Goal: Task Accomplishment & Management: Manage account settings

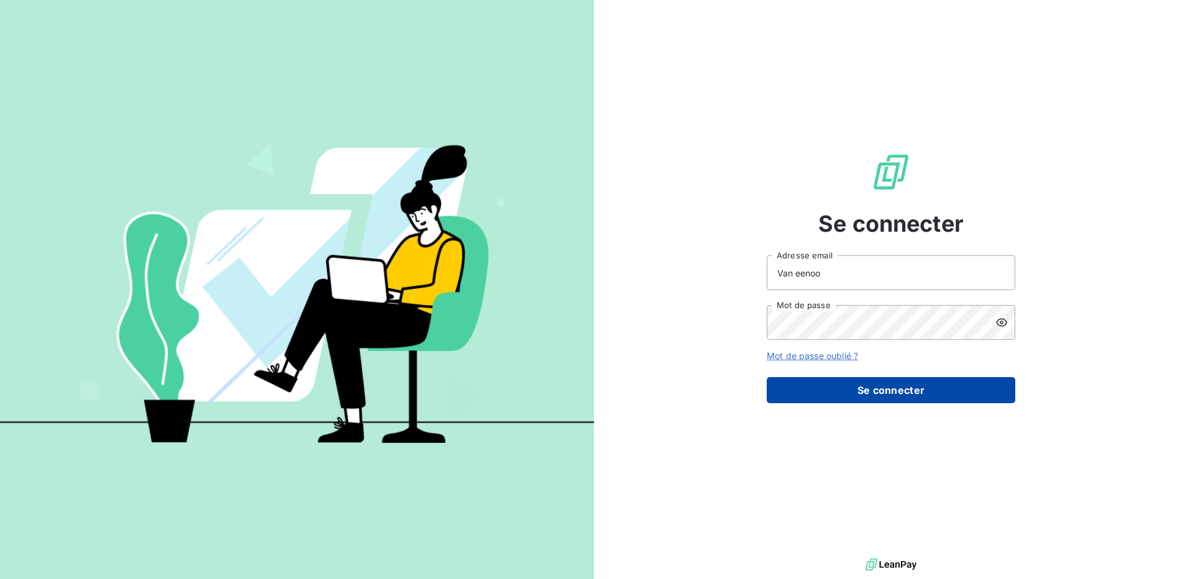
click at [889, 390] on button "Se connecter" at bounding box center [890, 390] width 248 height 26
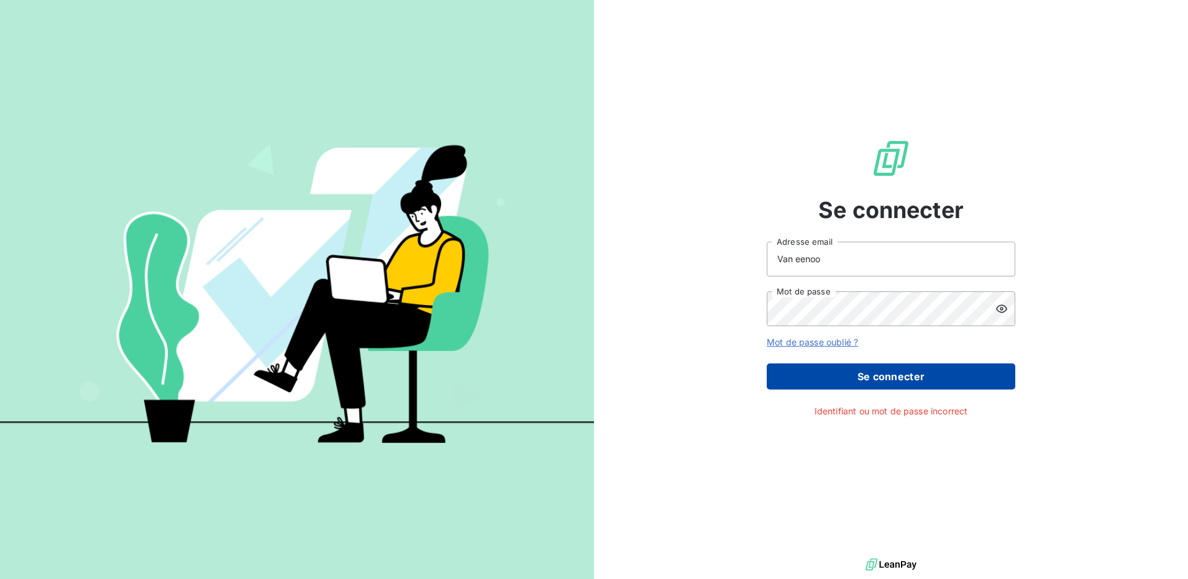
click at [907, 378] on button "Se connecter" at bounding box center [890, 376] width 248 height 26
click at [913, 370] on button "Se connecter" at bounding box center [890, 376] width 248 height 26
click at [916, 383] on button "Se connecter" at bounding box center [890, 376] width 248 height 26
click at [1002, 311] on icon at bounding box center [1001, 308] width 12 height 12
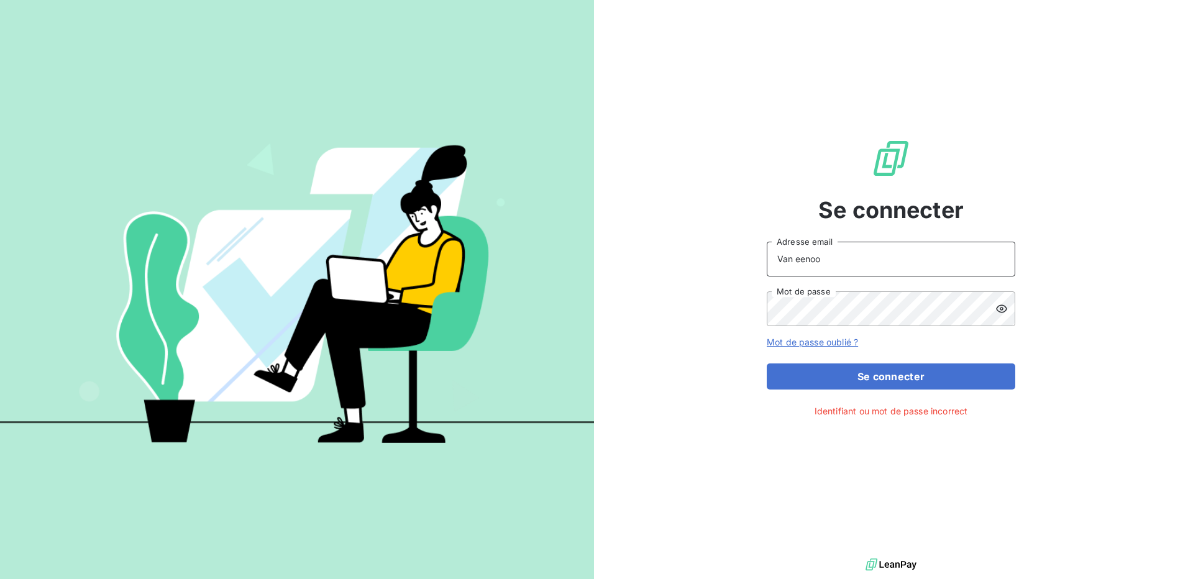
click at [852, 266] on input "Van eenoo" at bounding box center [890, 259] width 248 height 35
drag, startPoint x: 852, startPoint y: 266, endPoint x: 750, endPoint y: 260, distance: 102.0
click at [750, 260] on div "Se connecter Van eenoo Adresse email Mot de passe Mot de passe oublié ? Se conn…" at bounding box center [891, 277] width 594 height 555
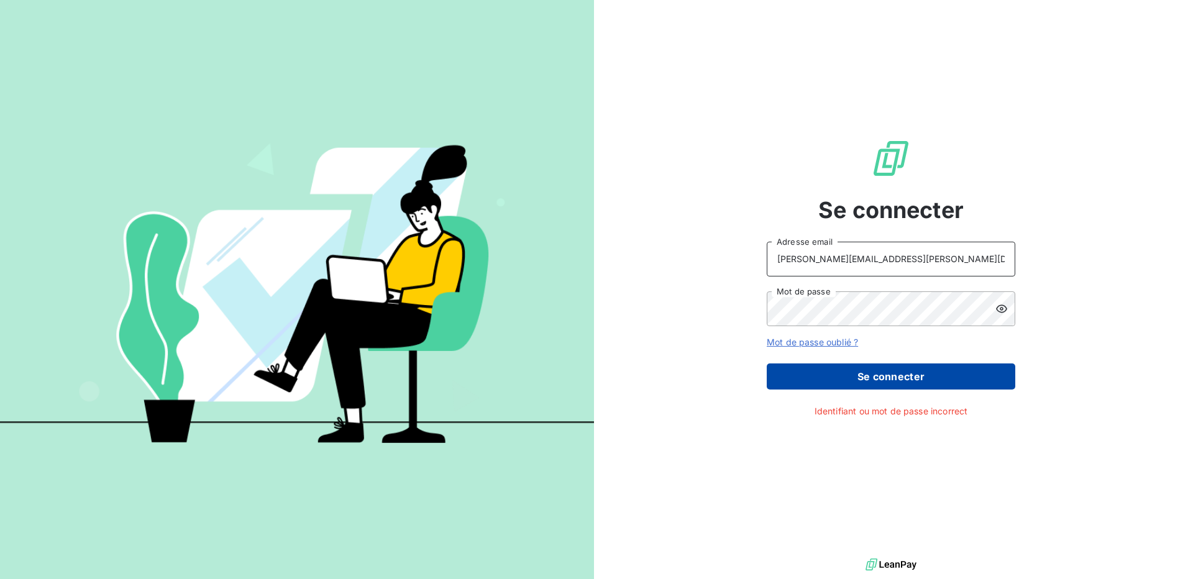
type input "[PERSON_NAME][EMAIL_ADDRESS][PERSON_NAME][DOMAIN_NAME]"
click at [870, 369] on button "Se connecter" at bounding box center [890, 376] width 248 height 26
